Goal: Task Accomplishment & Management: Use online tool/utility

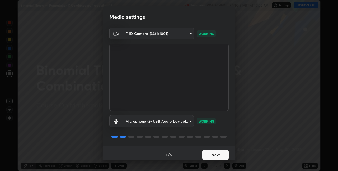
scroll to position [3, 0]
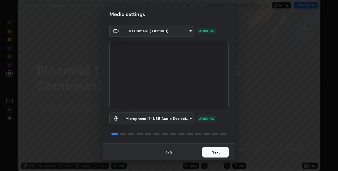
click at [221, 152] on button "Next" at bounding box center [216, 152] width 26 height 11
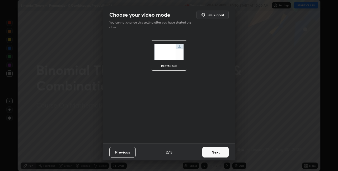
click at [223, 151] on button "Next" at bounding box center [216, 152] width 26 height 11
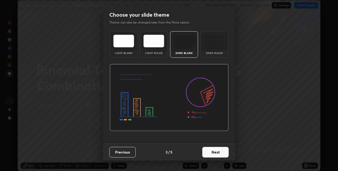
click at [223, 151] on button "Next" at bounding box center [216, 152] width 26 height 11
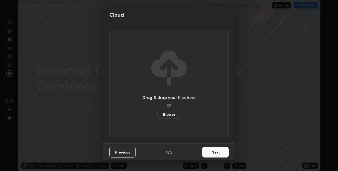
click at [222, 152] on button "Next" at bounding box center [216, 152] width 26 height 11
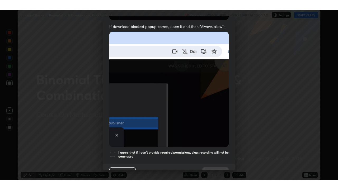
scroll to position [111, 0]
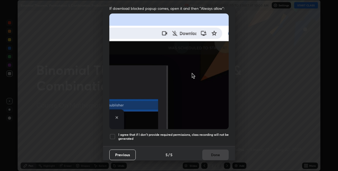
click at [217, 132] on h5 "I agree that if I don't provide required permissions, class recording will not …" at bounding box center [173, 136] width 111 height 8
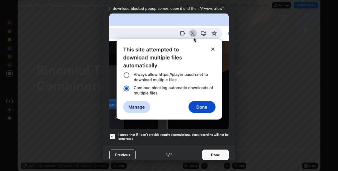
click at [220, 151] on button "Done" at bounding box center [216, 154] width 26 height 11
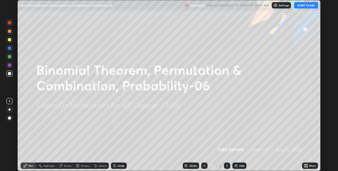
click at [305, 166] on icon at bounding box center [305, 166] width 1 height 1
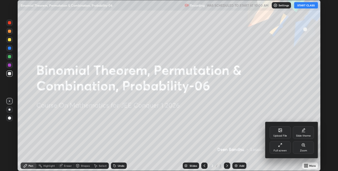
click at [276, 149] on div "Full screen" at bounding box center [280, 150] width 13 height 3
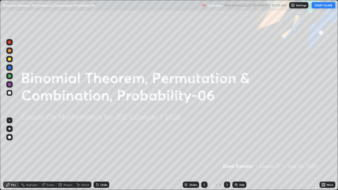
scroll to position [190, 338]
click at [324, 6] on button "START CLASS" at bounding box center [324, 5] width 24 height 6
click at [242, 171] on div "Add" at bounding box center [242, 185] width 5 height 3
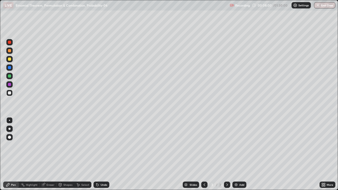
click at [241, 171] on div "Add" at bounding box center [242, 185] width 5 height 3
